Goal: Check status: Check status

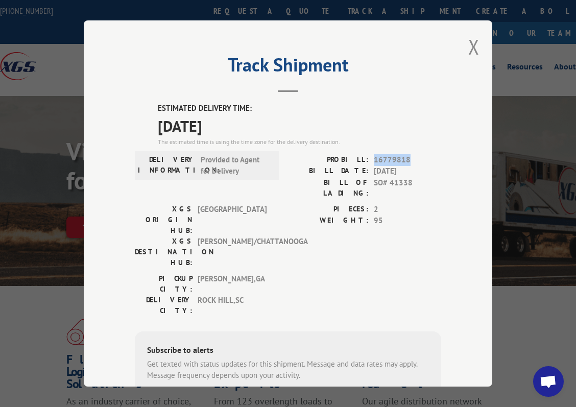
drag, startPoint x: 410, startPoint y: 160, endPoint x: 373, endPoint y: 159, distance: 36.2
click at [373, 159] on span "16779818" at bounding box center [406, 160] width 67 height 12
copy span "16779818"
click at [477, 40] on button "Close modal" at bounding box center [473, 46] width 11 height 27
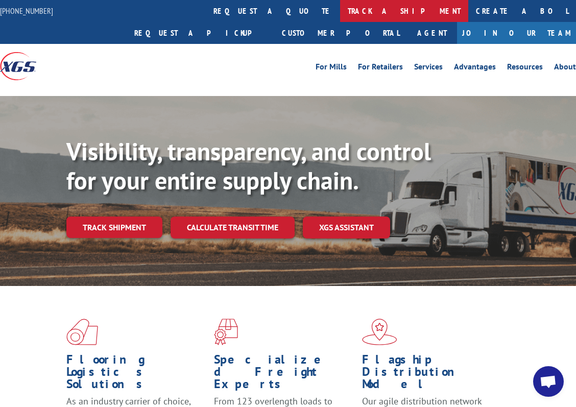
click at [340, 9] on link "track a shipment" at bounding box center [404, 11] width 128 height 22
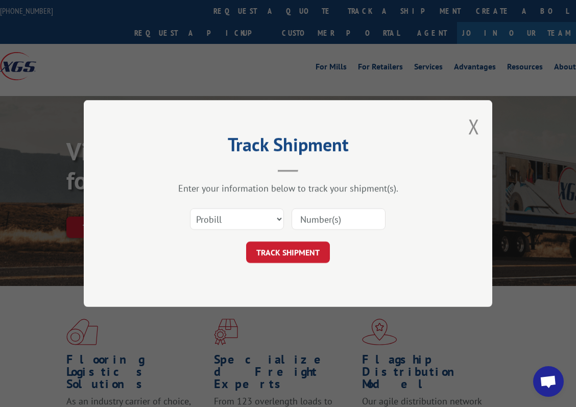
click at [324, 221] on input at bounding box center [338, 218] width 94 height 21
paste input "16779818"
type input "16779818"
click at [285, 253] on button "TRACK SHIPMENT" at bounding box center [288, 251] width 84 height 21
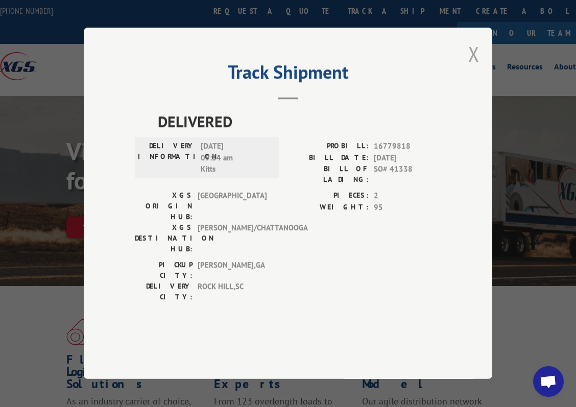
click at [476, 67] on button "Close modal" at bounding box center [473, 53] width 11 height 27
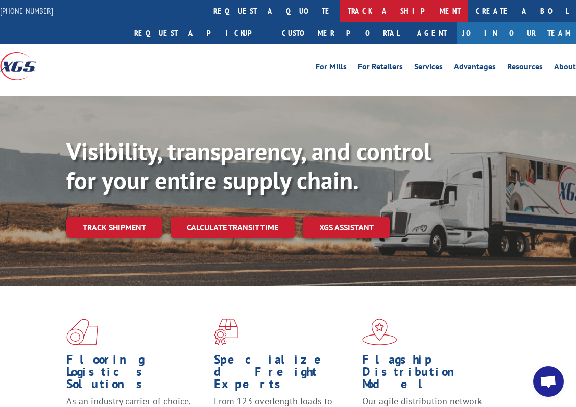
click at [340, 12] on link "track a shipment" at bounding box center [404, 11] width 128 height 22
